Goal: Task Accomplishment & Management: Manage account settings

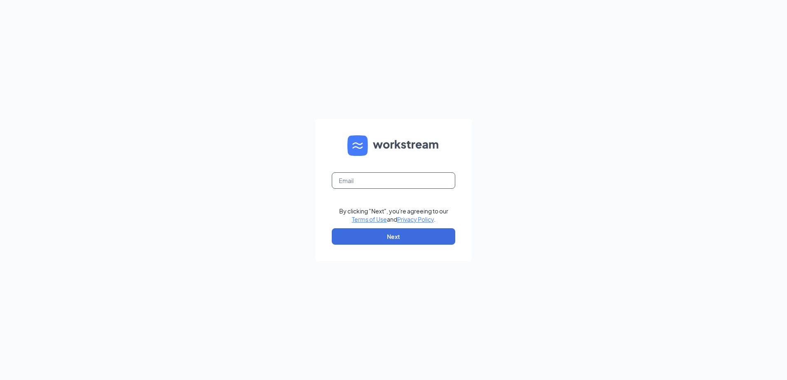
click at [422, 185] on input "text" at bounding box center [393, 180] width 123 height 16
type input "[EMAIL_ADDRESS][DOMAIN_NAME]"
click at [394, 240] on button "Next" at bounding box center [393, 236] width 123 height 16
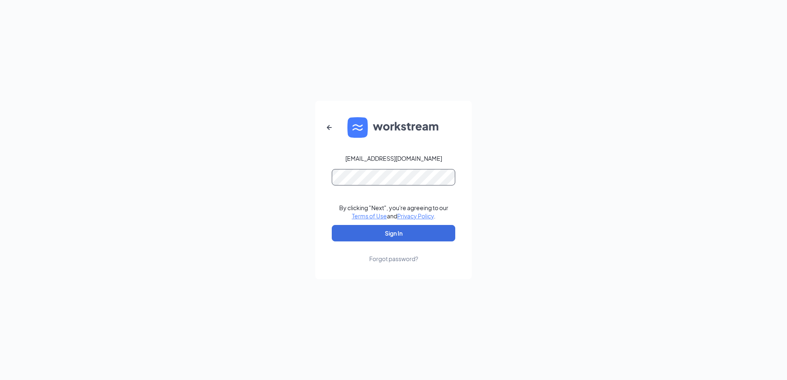
click at [332, 225] on button "Sign In" at bounding box center [393, 233] width 123 height 16
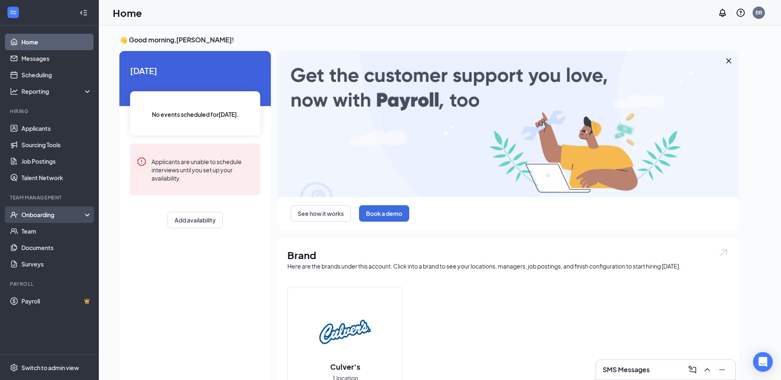
click at [55, 214] on div "Onboarding" at bounding box center [52, 215] width 63 height 8
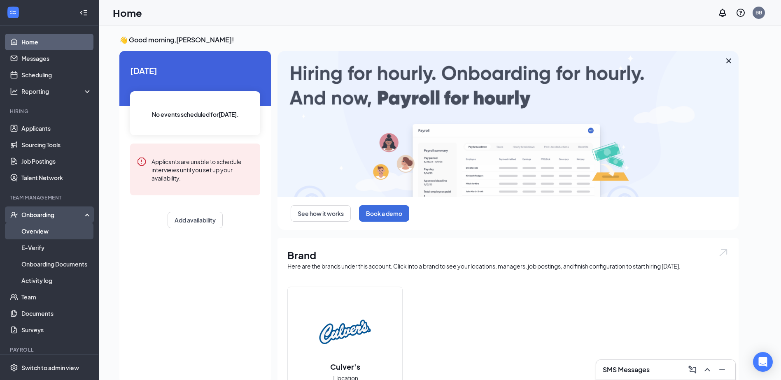
click at [49, 231] on link "Overview" at bounding box center [56, 231] width 70 height 16
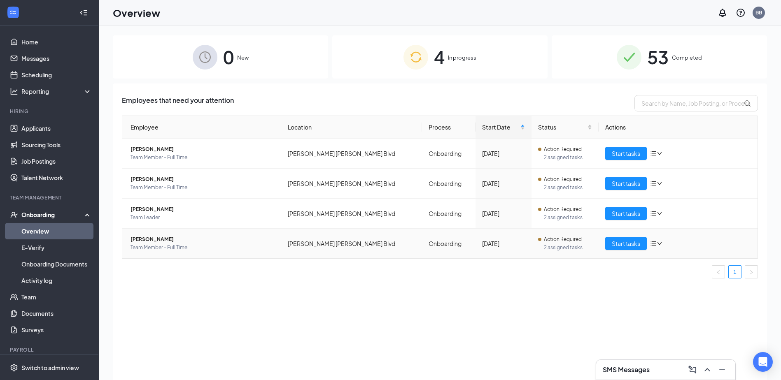
click at [550, 245] on span "2 assigned tasks" at bounding box center [568, 248] width 48 height 8
click at [624, 244] on span "Start tasks" at bounding box center [626, 243] width 28 height 9
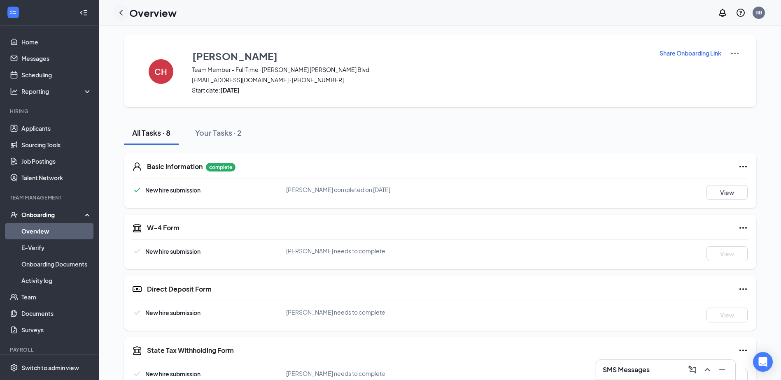
click at [121, 13] on icon "ChevronLeft" at bounding box center [121, 13] width 10 height 10
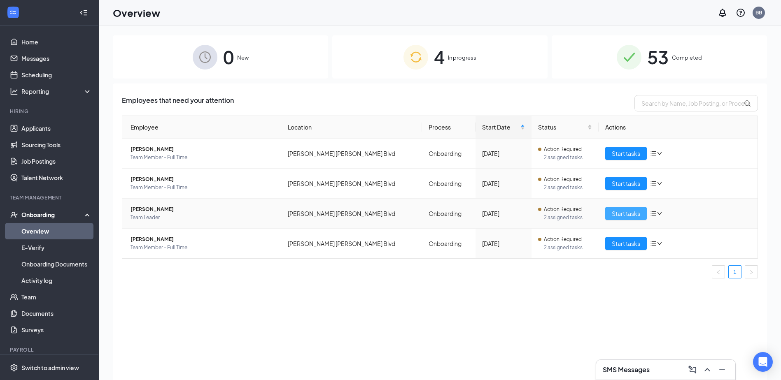
click at [636, 211] on span "Start tasks" at bounding box center [626, 213] width 28 height 9
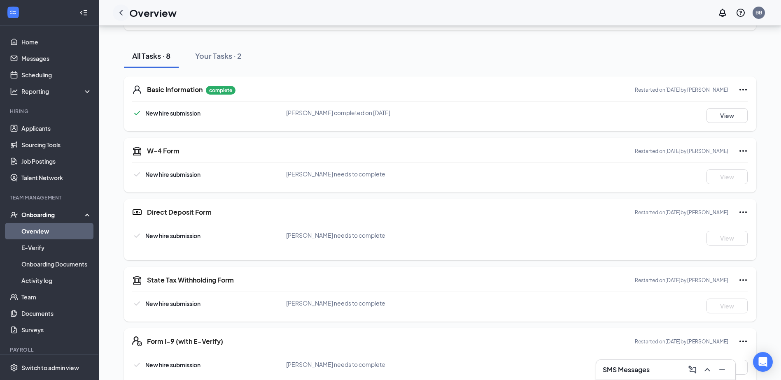
click at [123, 12] on icon "ChevronLeft" at bounding box center [121, 13] width 10 height 10
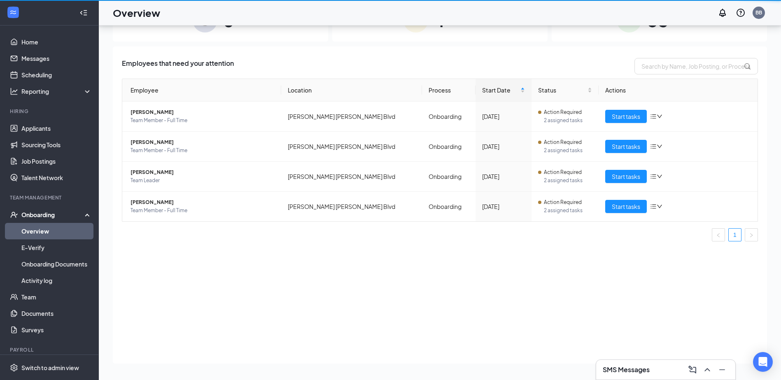
scroll to position [37, 0]
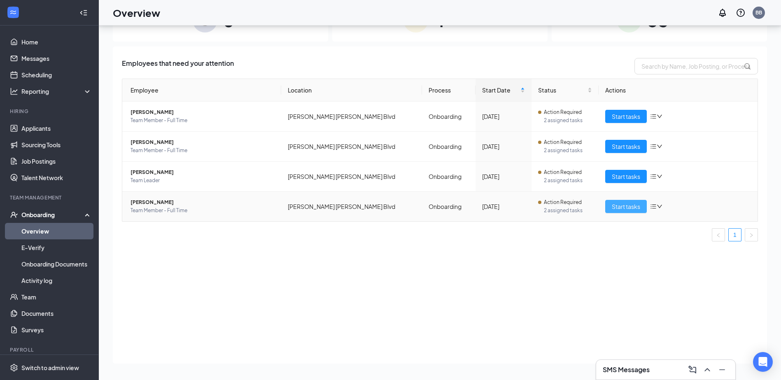
click at [618, 208] on span "Start tasks" at bounding box center [626, 206] width 28 height 9
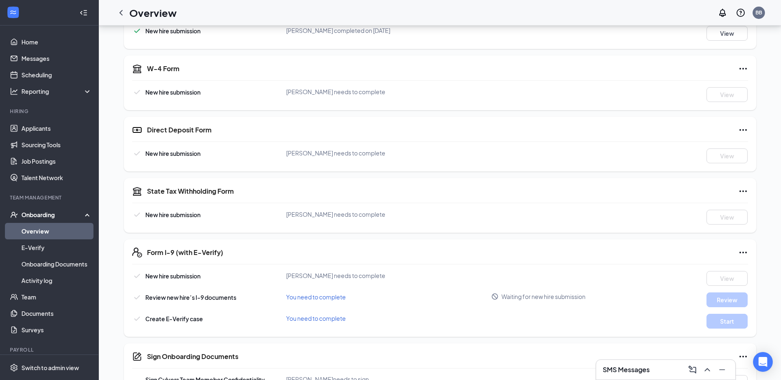
scroll to position [165, 0]
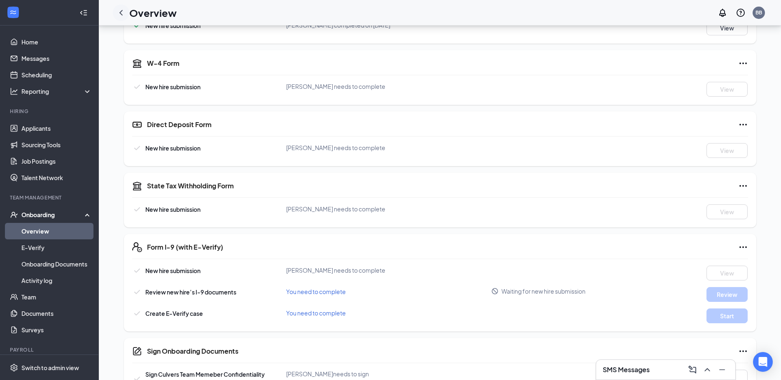
click at [122, 11] on icon "ChevronLeft" at bounding box center [120, 12] width 3 height 5
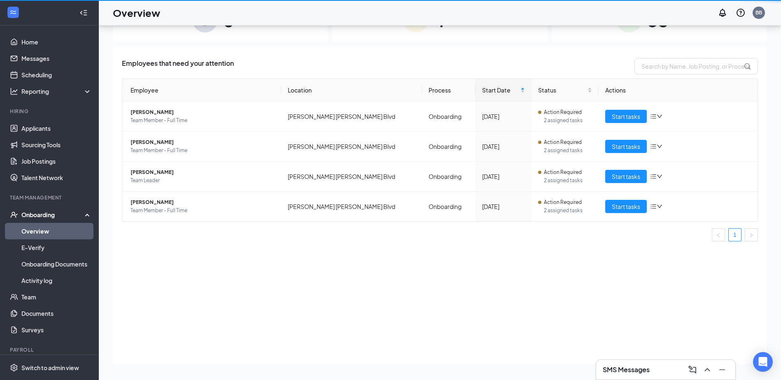
scroll to position [37, 0]
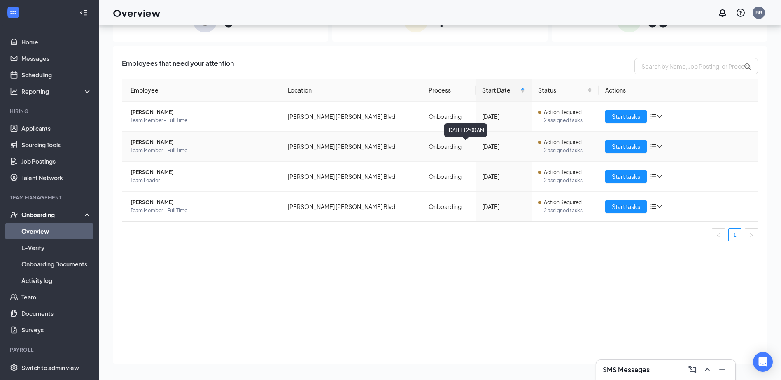
click at [422, 142] on td "Onboarding" at bounding box center [449, 147] width 54 height 30
click at [174, 139] on span "Diara Boler" at bounding box center [202, 142] width 144 height 8
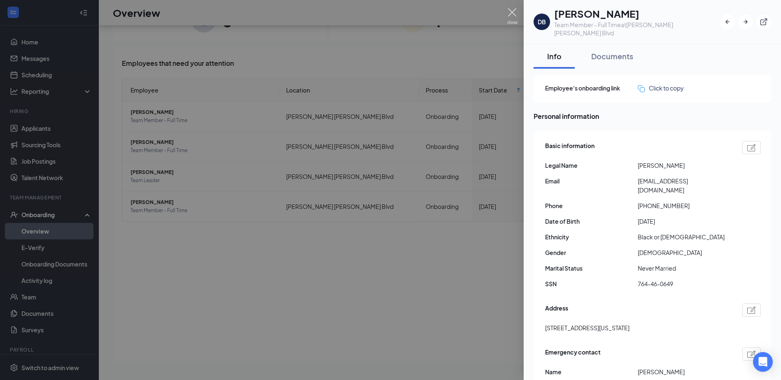
click at [510, 9] on img at bounding box center [512, 16] width 10 height 16
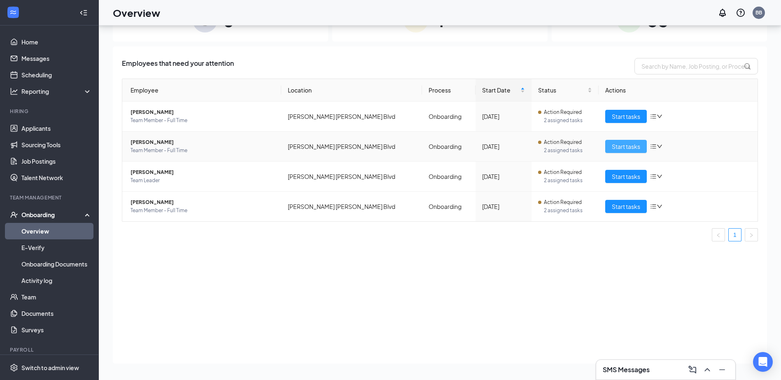
click at [633, 148] on span "Start tasks" at bounding box center [626, 146] width 28 height 9
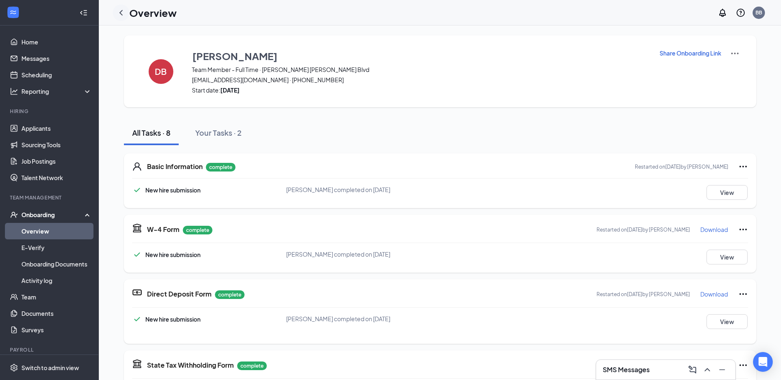
click at [122, 15] on icon "ChevronLeft" at bounding box center [120, 12] width 3 height 5
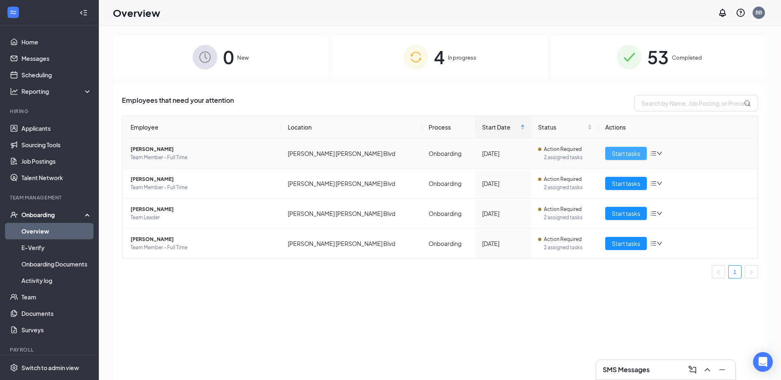
click at [615, 157] on span "Start tasks" at bounding box center [626, 153] width 28 height 9
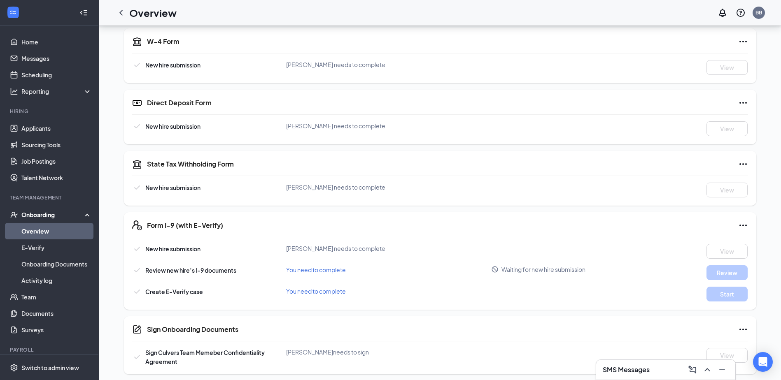
scroll to position [191, 0]
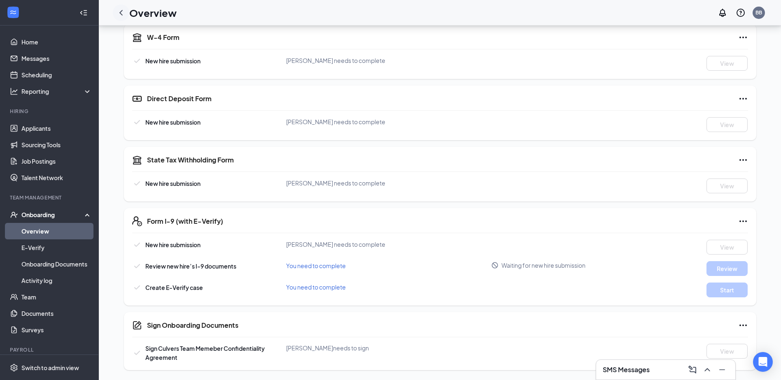
click at [122, 14] on icon "ChevronLeft" at bounding box center [121, 13] width 10 height 10
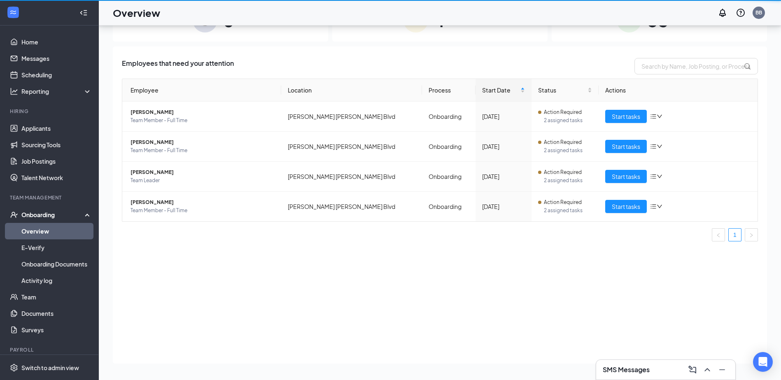
scroll to position [37, 0]
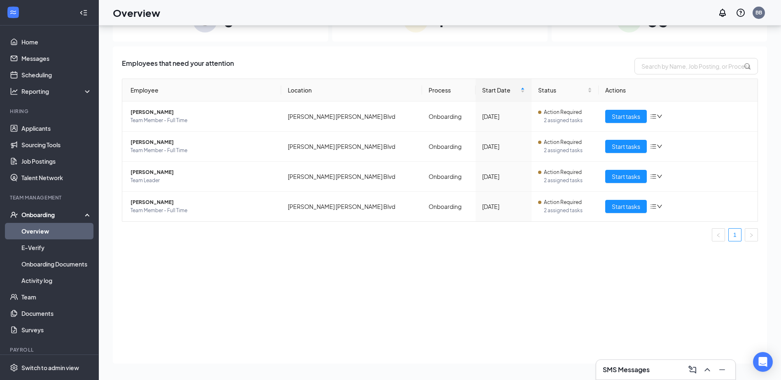
click at [622, 371] on h3 "SMS Messages" at bounding box center [626, 370] width 47 height 9
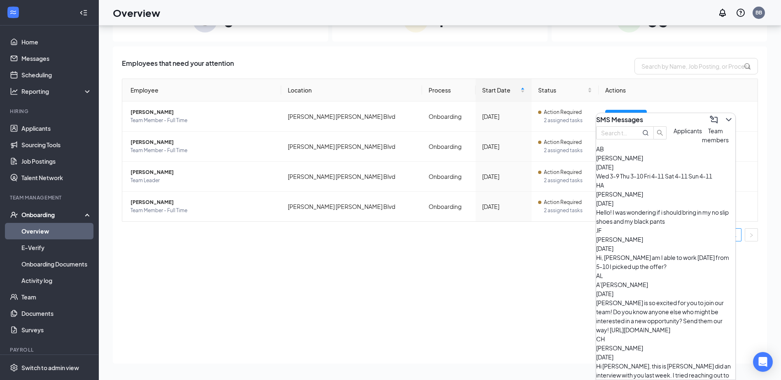
click at [670, 181] on div "Wed 3-9 Thu 3-10 Fri 4-11 Sat 4-11 Sun 4-11" at bounding box center [665, 176] width 139 height 9
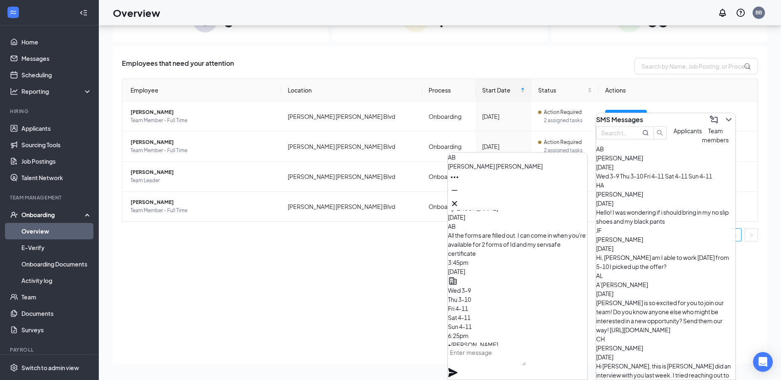
scroll to position [0, 0]
click at [394, 330] on div "Employees that need your attention Employee Location Process Start Date Status …" at bounding box center [440, 205] width 654 height 317
click at [724, 117] on icon "ChevronDown" at bounding box center [729, 120] width 10 height 10
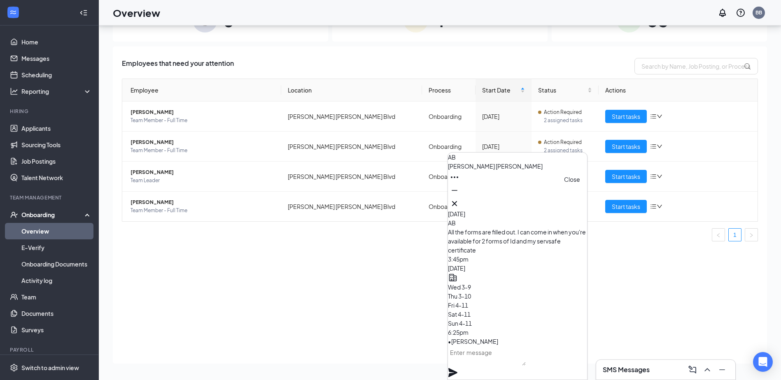
click at [459, 203] on icon "Cross" at bounding box center [455, 204] width 10 height 10
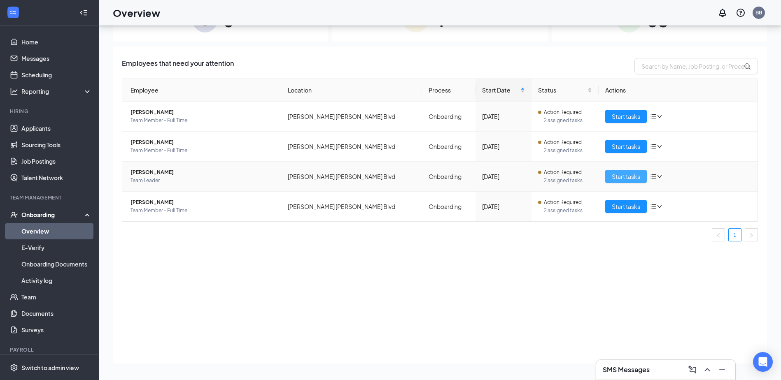
click at [637, 178] on span "Start tasks" at bounding box center [626, 176] width 28 height 9
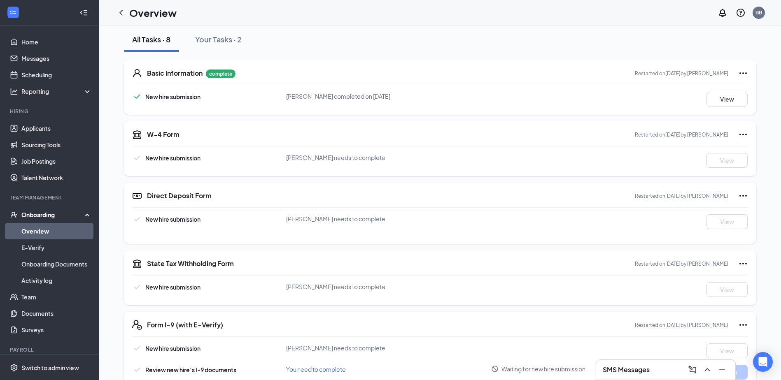
scroll to position [256, 0]
